Goal: Navigation & Orientation: Find specific page/section

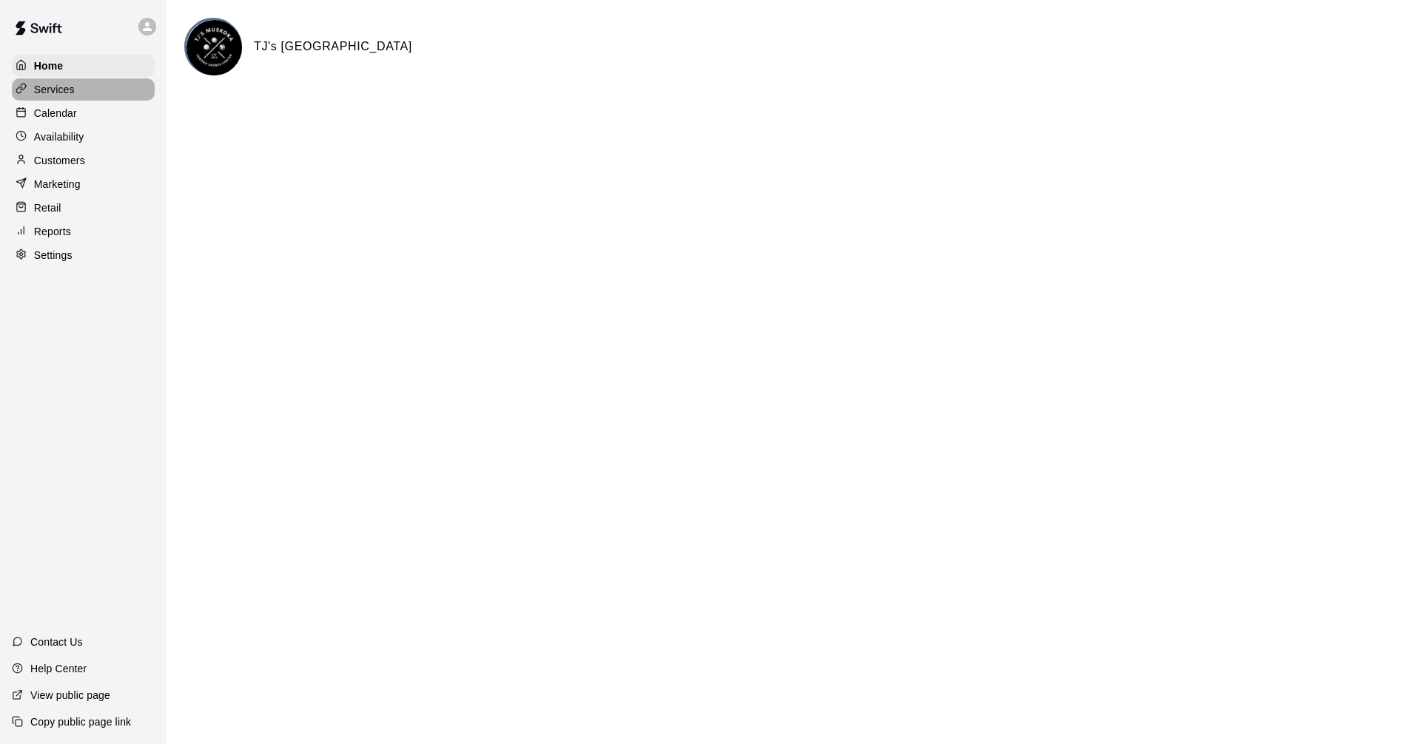
click at [80, 101] on div "Services" at bounding box center [83, 89] width 143 height 22
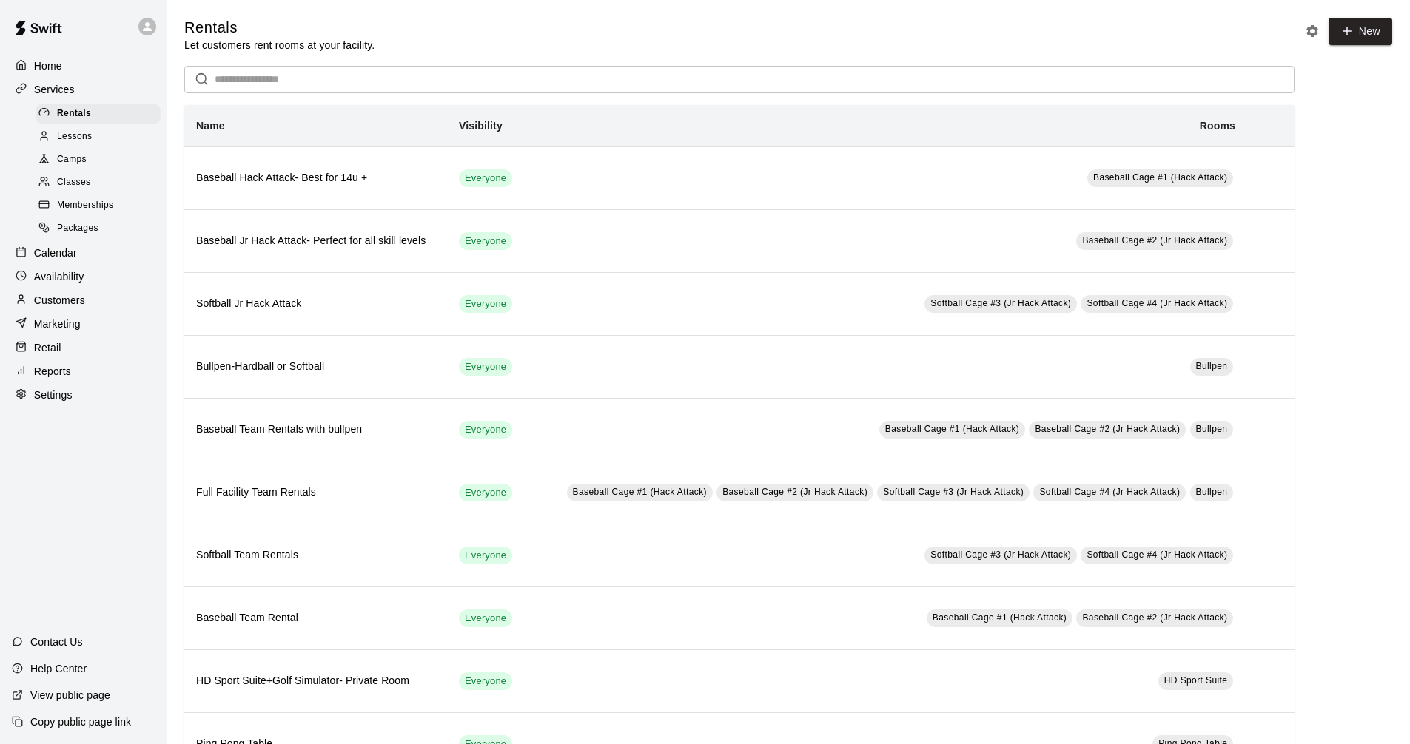
click at [55, 260] on p "Calendar" at bounding box center [55, 253] width 43 height 15
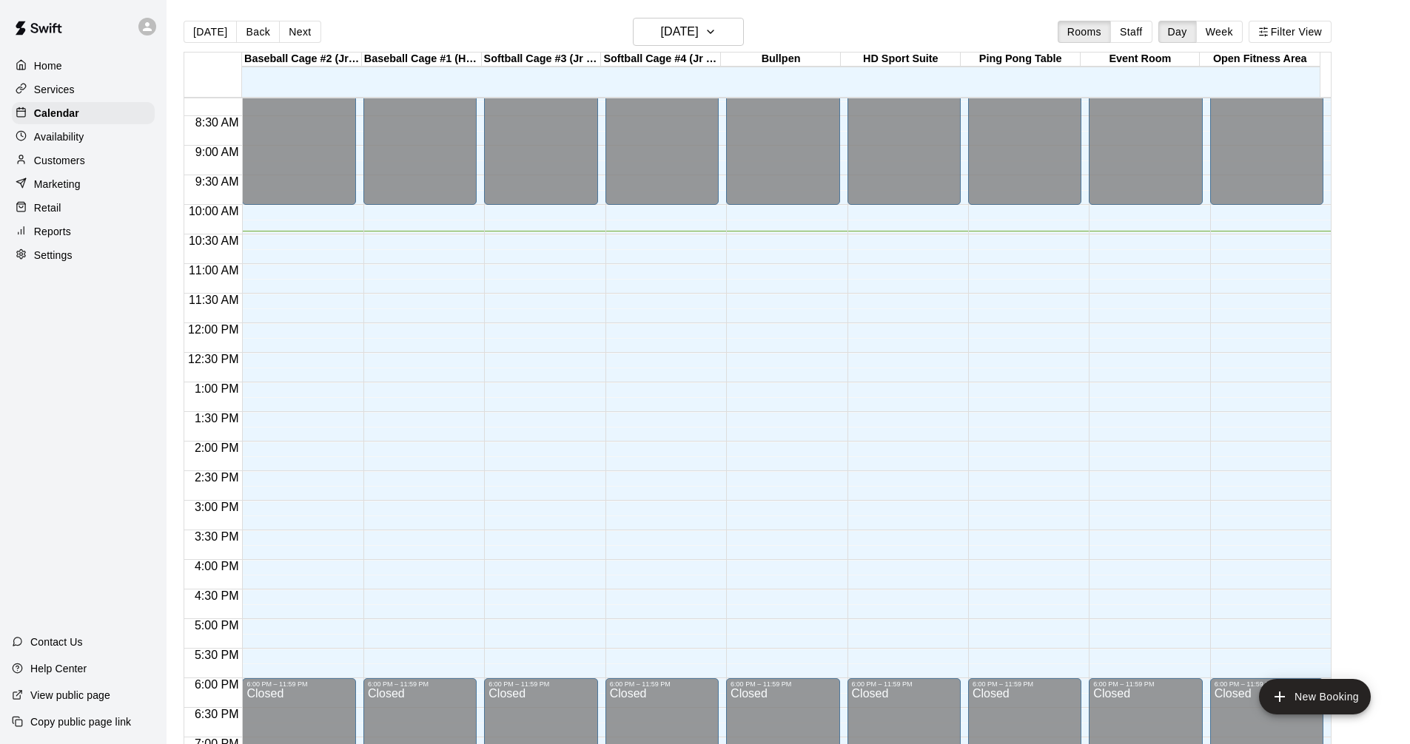
scroll to position [544, 0]
